Goal: Task Accomplishment & Management: Use online tool/utility

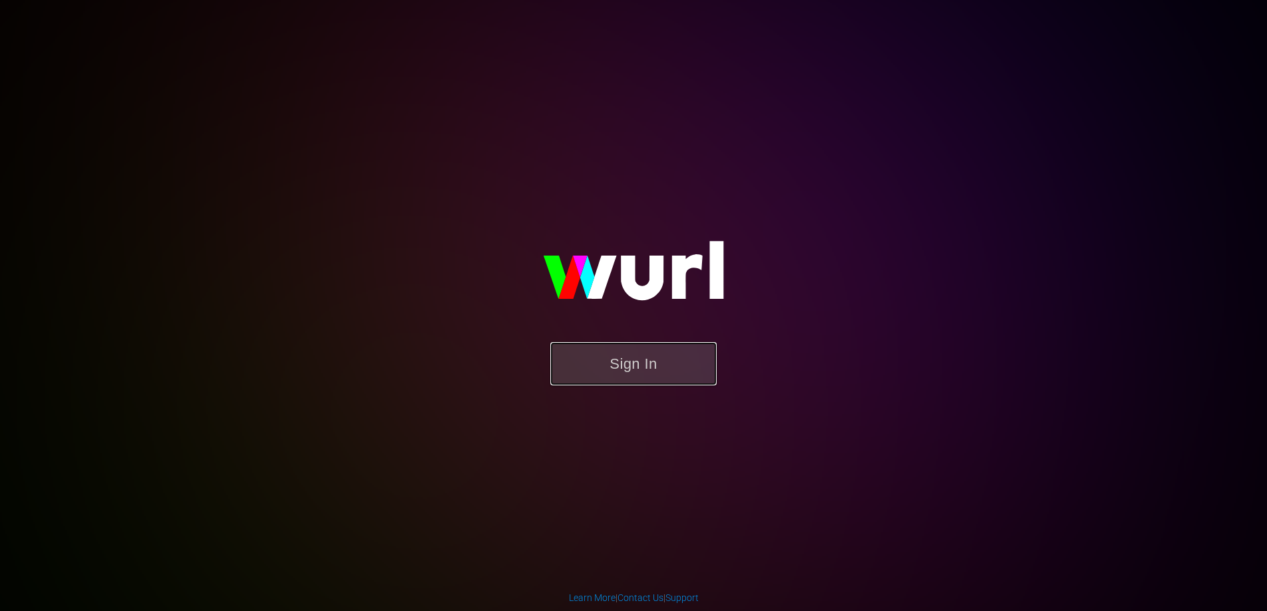
click at [649, 376] on button "Sign In" at bounding box center [633, 363] width 166 height 43
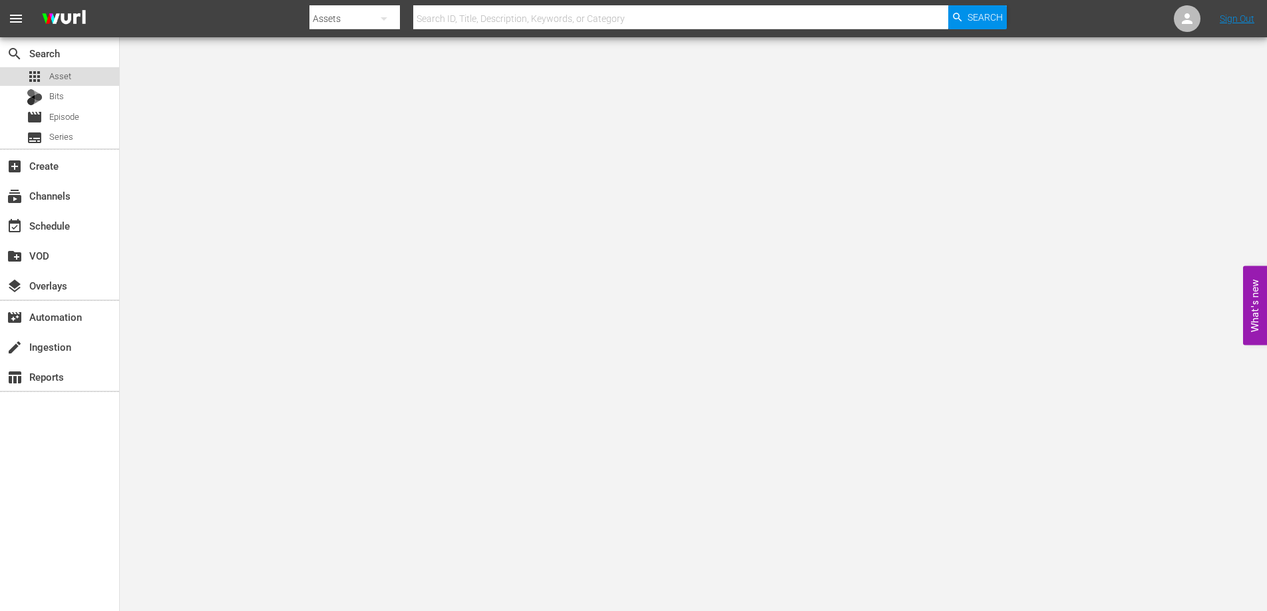
click at [50, 76] on span "Asset" at bounding box center [60, 76] width 22 height 13
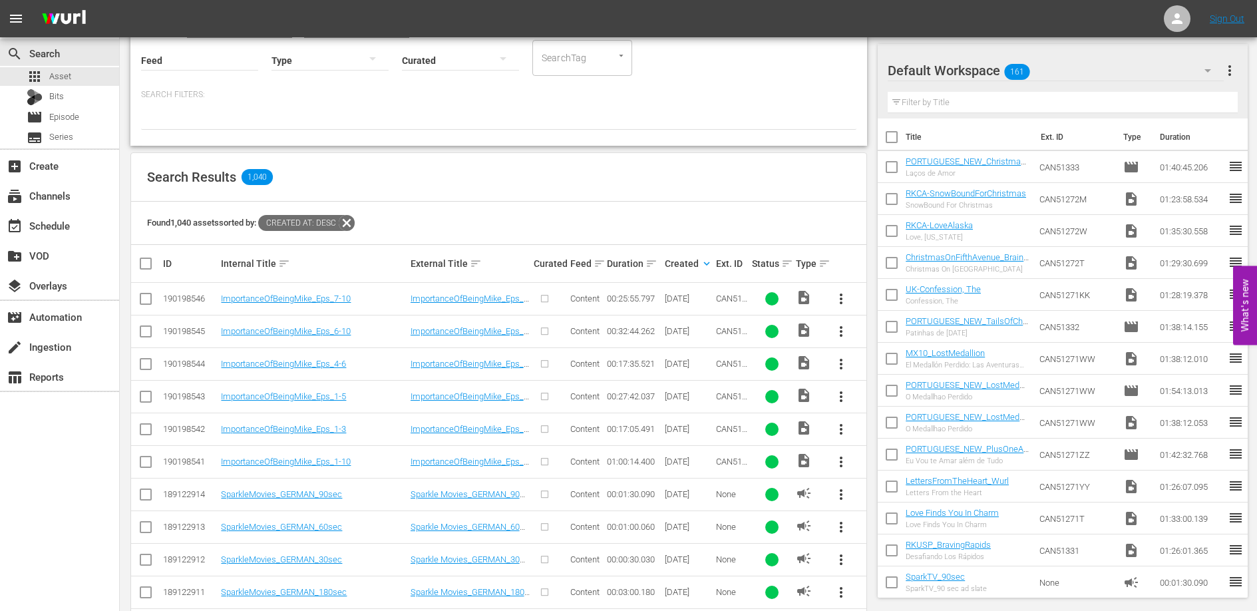
scroll to position [135, 0]
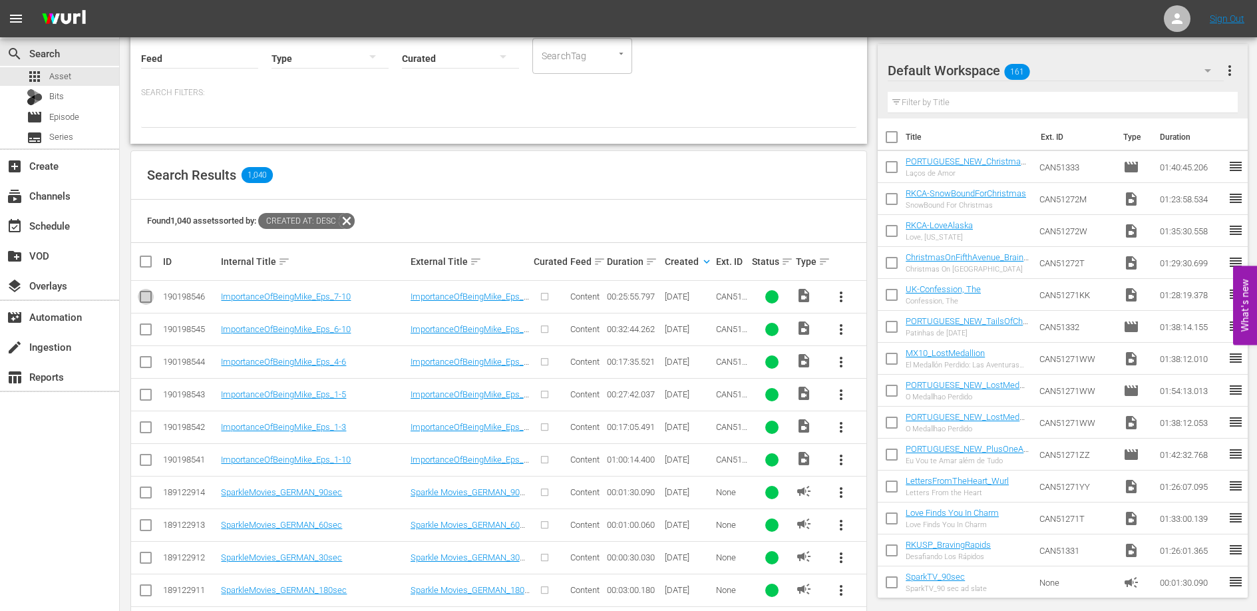
click at [143, 297] on input "checkbox" at bounding box center [146, 299] width 16 height 16
checkbox input "true"
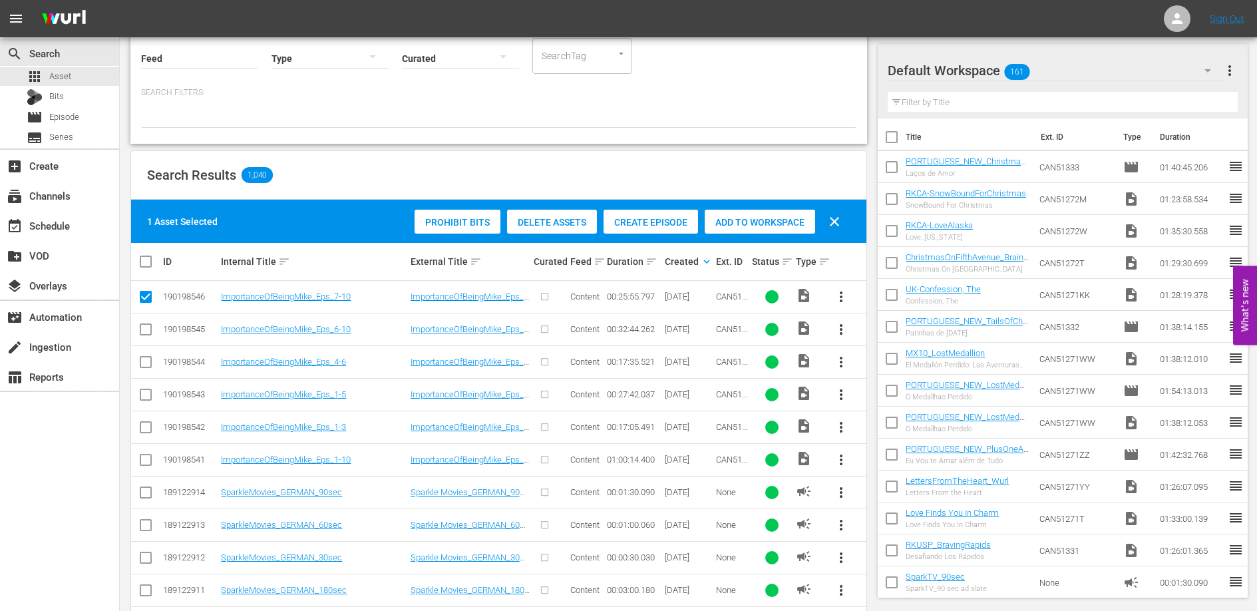
click at [143, 327] on input "checkbox" at bounding box center [146, 332] width 16 height 16
checkbox input "true"
click at [145, 361] on input "checkbox" at bounding box center [146, 365] width 16 height 16
checkbox input "true"
click at [145, 393] on input "checkbox" at bounding box center [146, 397] width 16 height 16
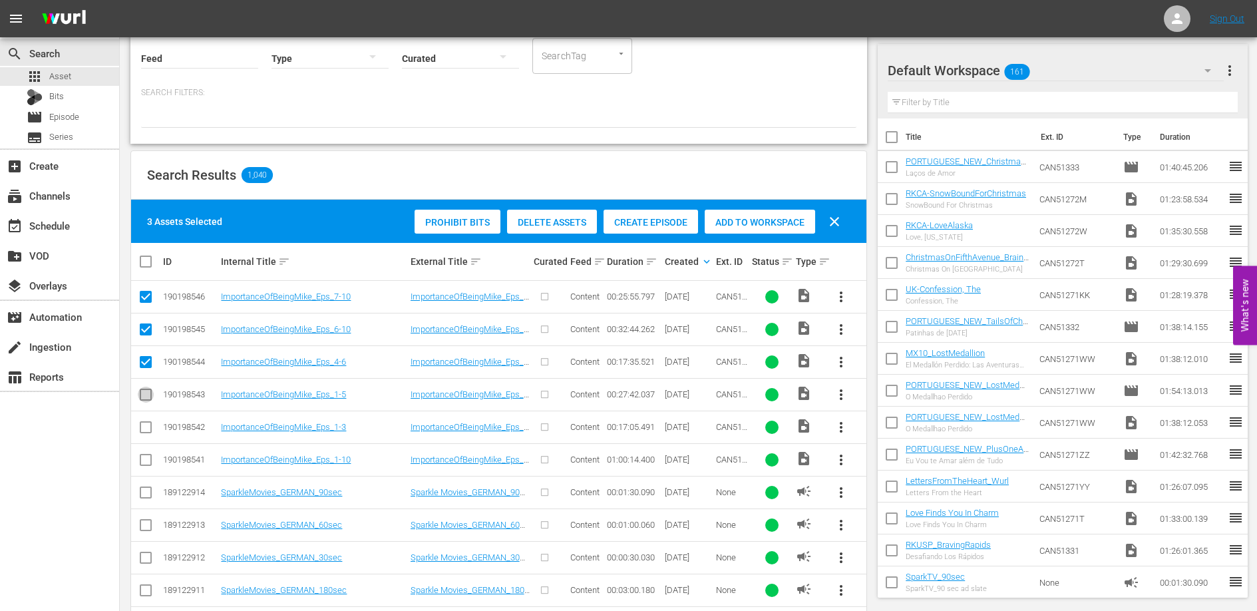
checkbox input "true"
click at [142, 428] on input "checkbox" at bounding box center [146, 430] width 16 height 16
checkbox input "true"
click at [142, 462] on input "checkbox" at bounding box center [146, 462] width 16 height 16
checkbox input "true"
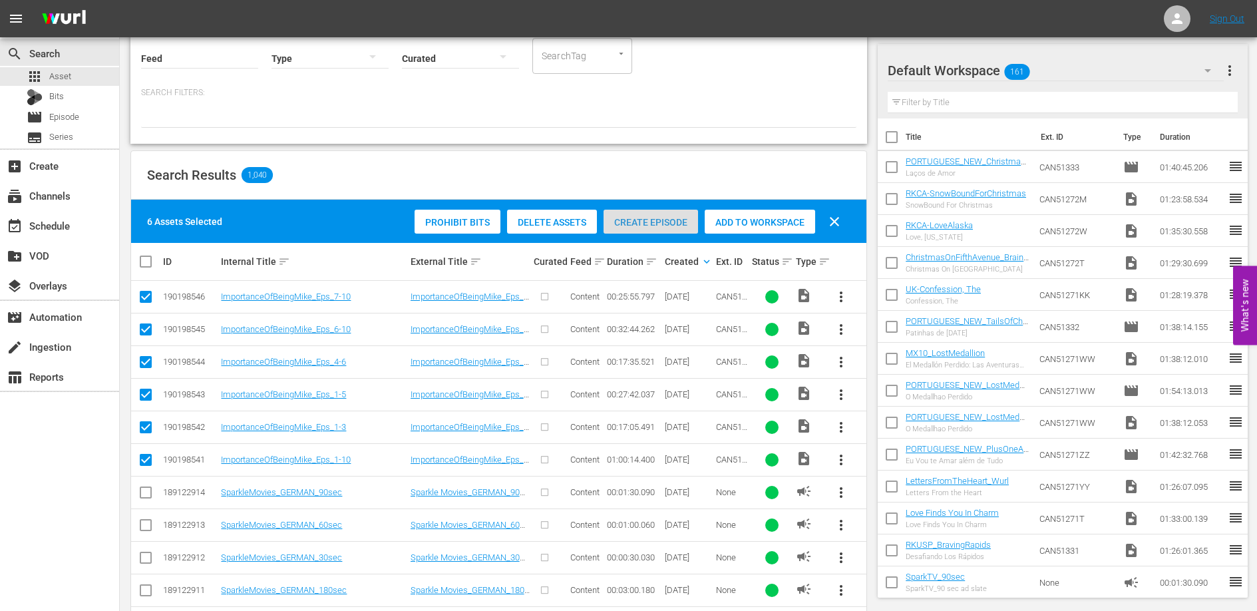
click at [645, 220] on span "Create Episode" at bounding box center [650, 222] width 94 height 11
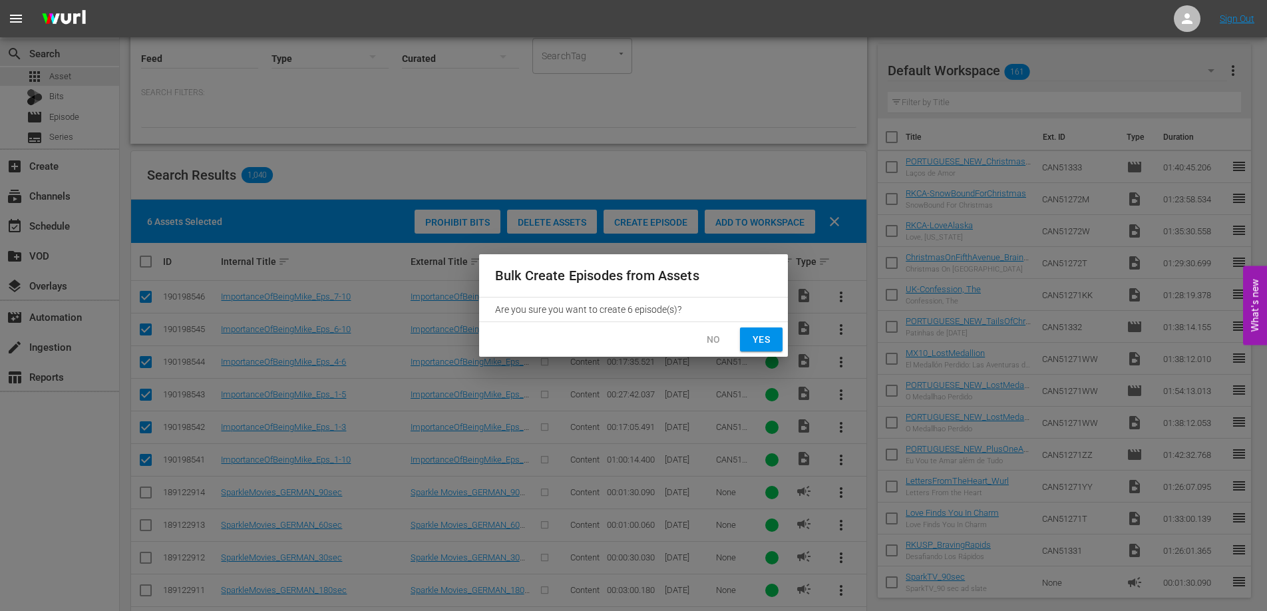
click at [754, 333] on span "Yes" at bounding box center [760, 339] width 21 height 17
checkbox input "false"
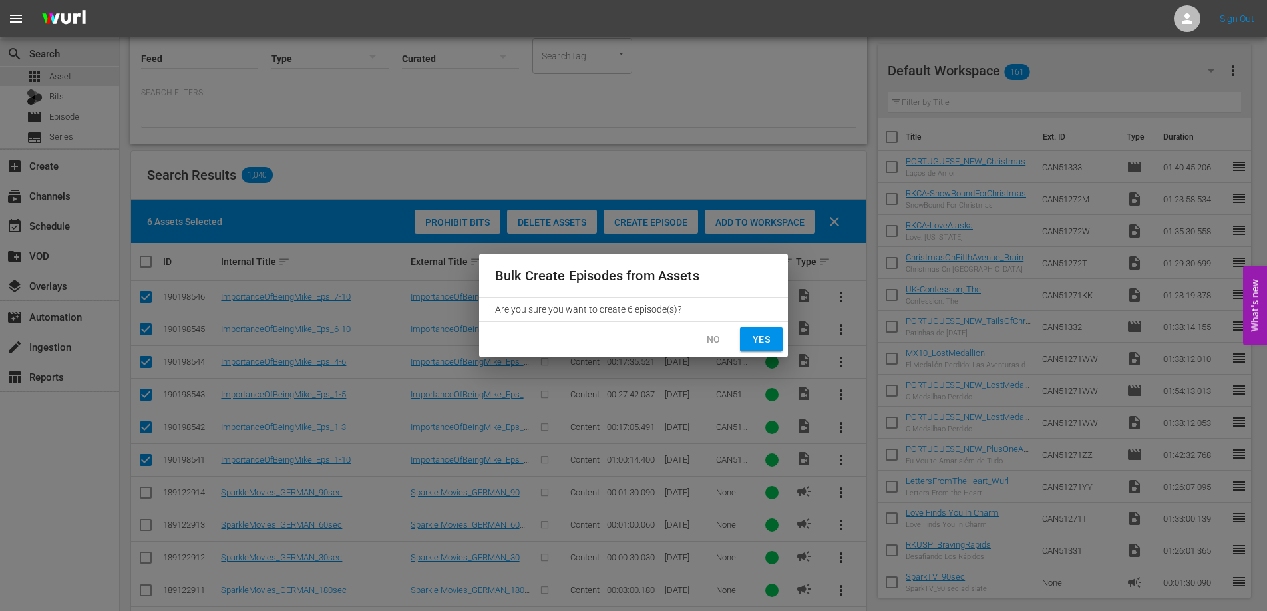
checkbox input "false"
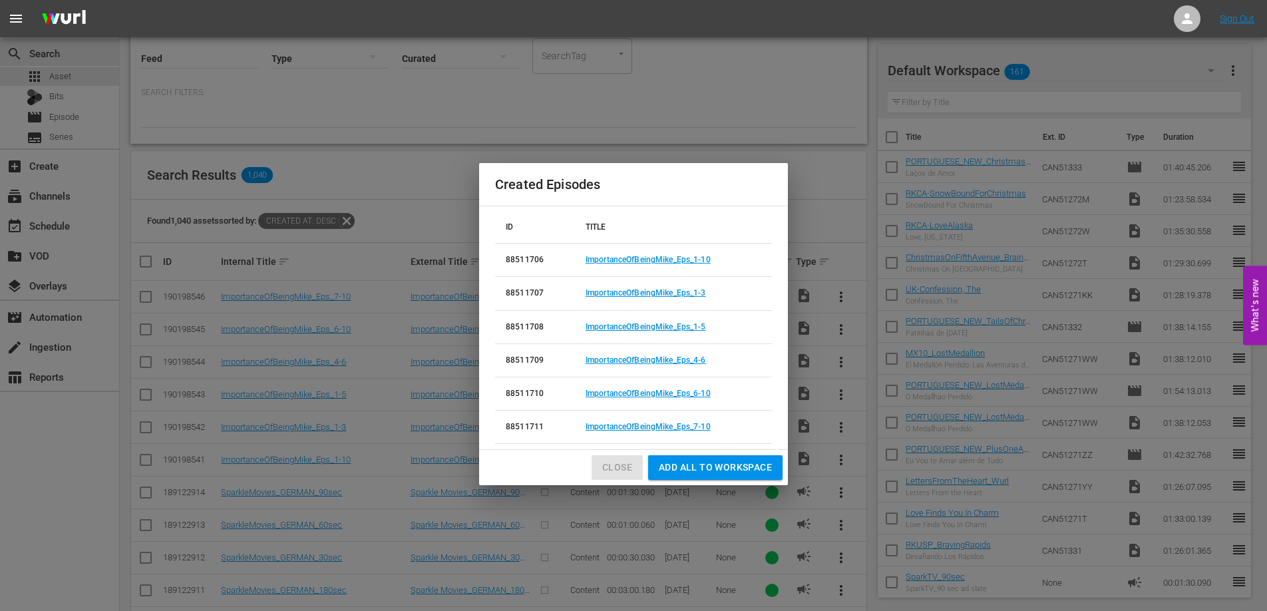
click at [624, 470] on span "Close" at bounding box center [617, 467] width 30 height 17
